Goal: Find specific page/section: Find specific page/section

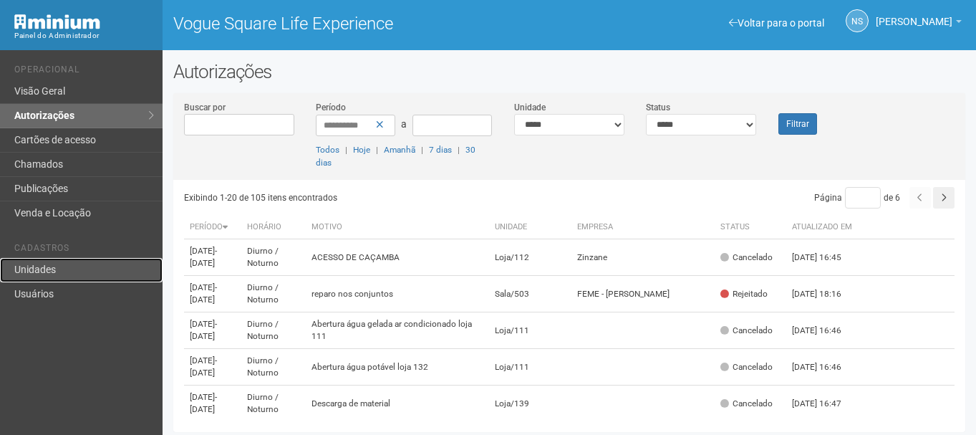
click at [84, 271] on link "Unidades" at bounding box center [81, 270] width 163 height 24
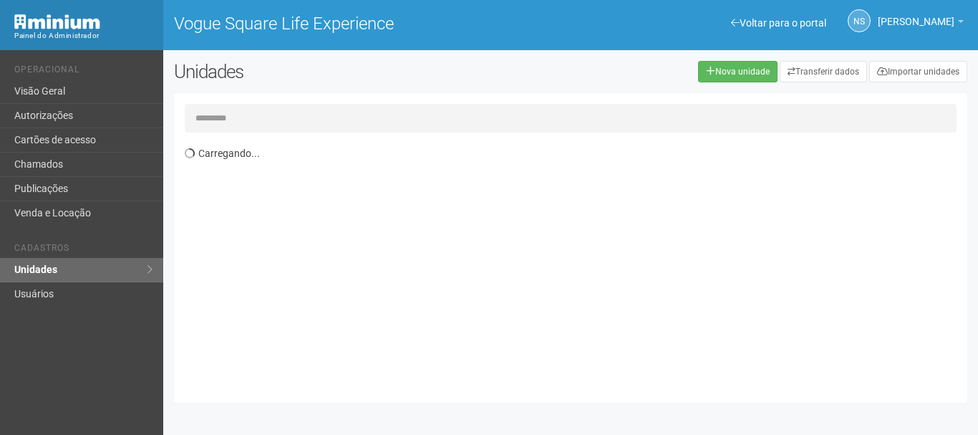
click at [251, 124] on input "text" at bounding box center [571, 118] width 772 height 29
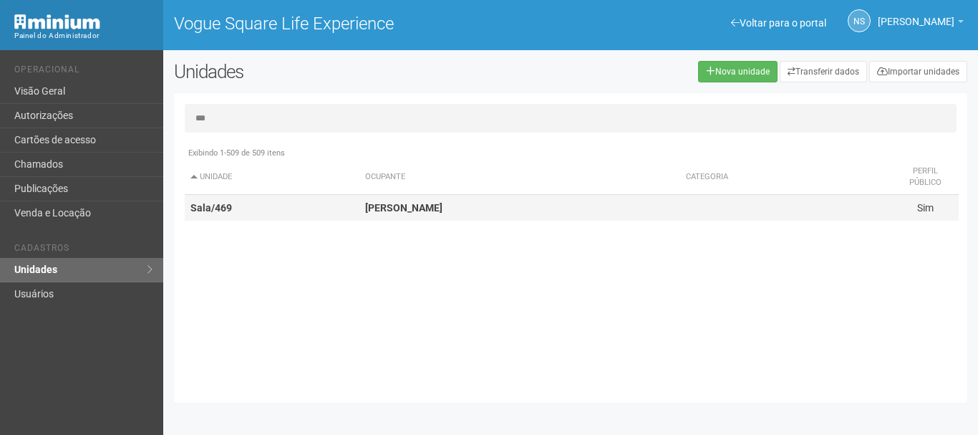
type input "***"
click at [447, 209] on td "[PERSON_NAME]" at bounding box center [519, 208] width 321 height 26
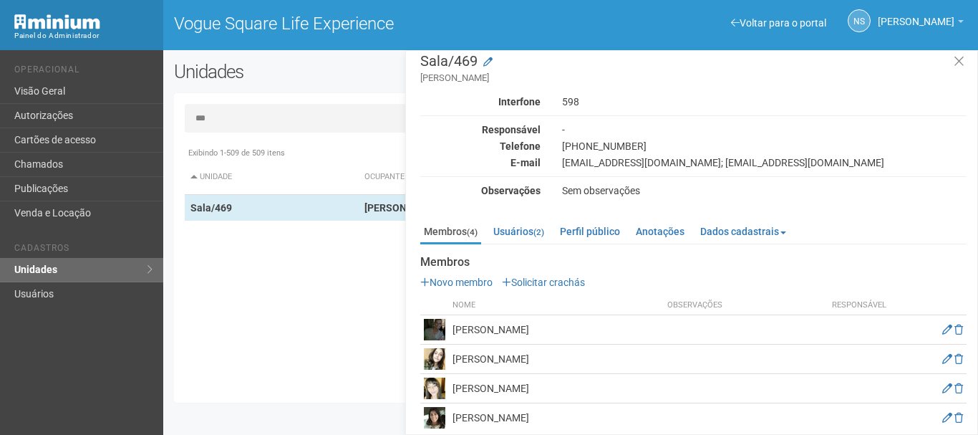
scroll to position [24, 0]
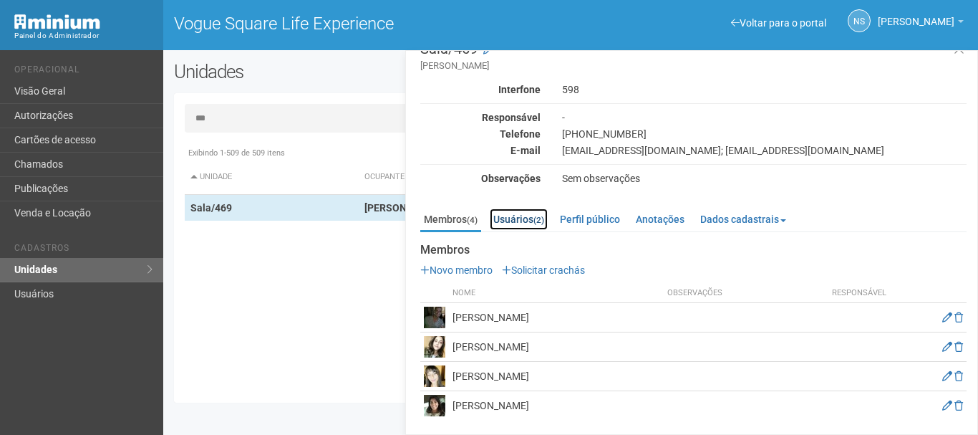
click at [504, 221] on link "Usuários (2)" at bounding box center [519, 218] width 58 height 21
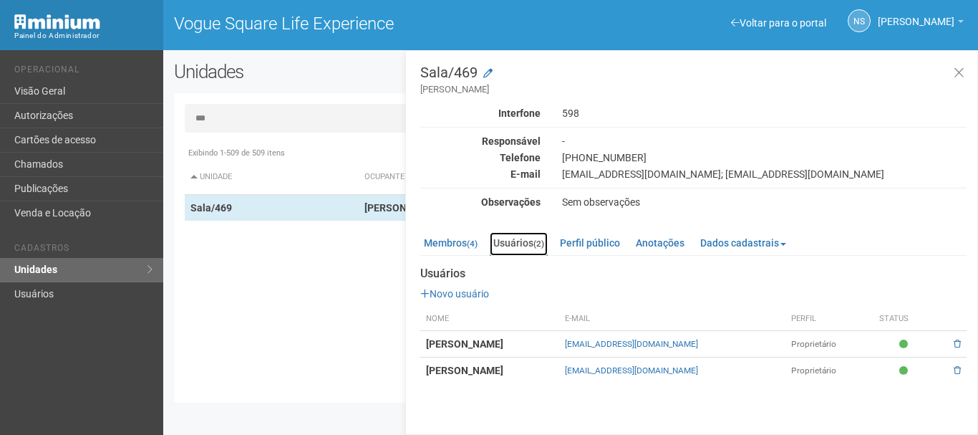
scroll to position [0, 0]
click at [457, 241] on link "Membros (4)" at bounding box center [450, 242] width 61 height 21
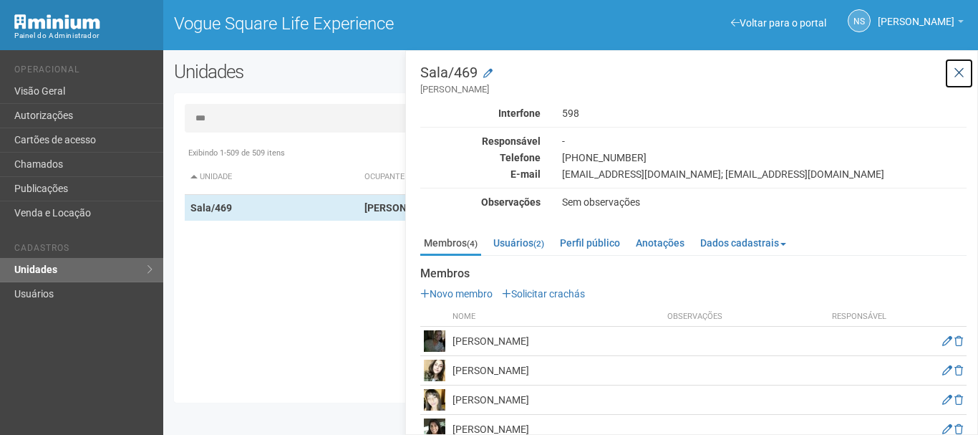
click at [955, 74] on icon at bounding box center [959, 73] width 11 height 14
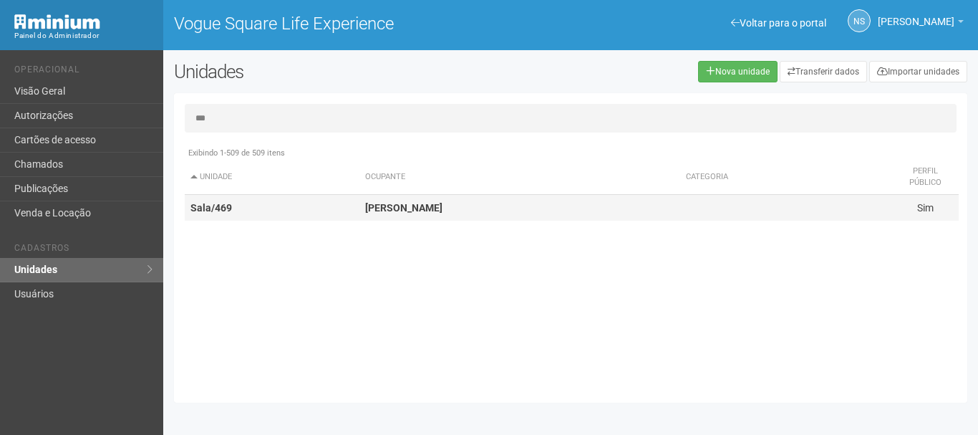
click at [271, 210] on td "Sala/469" at bounding box center [272, 208] width 175 height 26
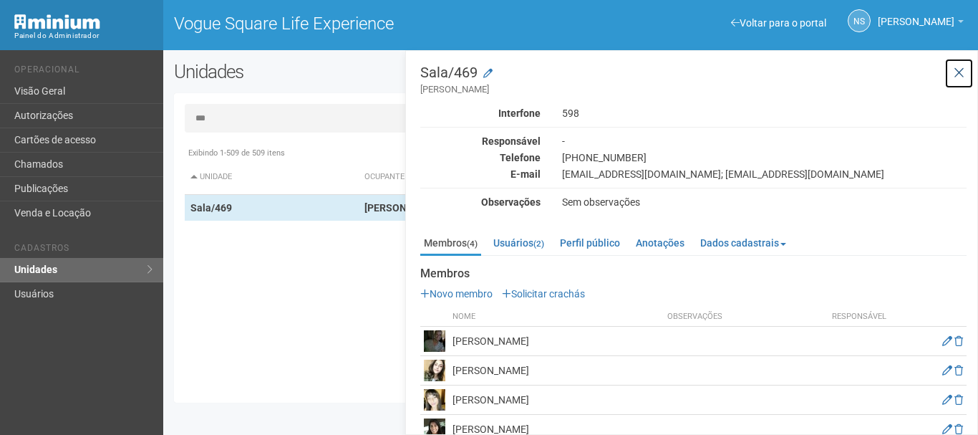
click at [946, 69] on button at bounding box center [958, 73] width 29 height 31
